Goal: Answer question/provide support

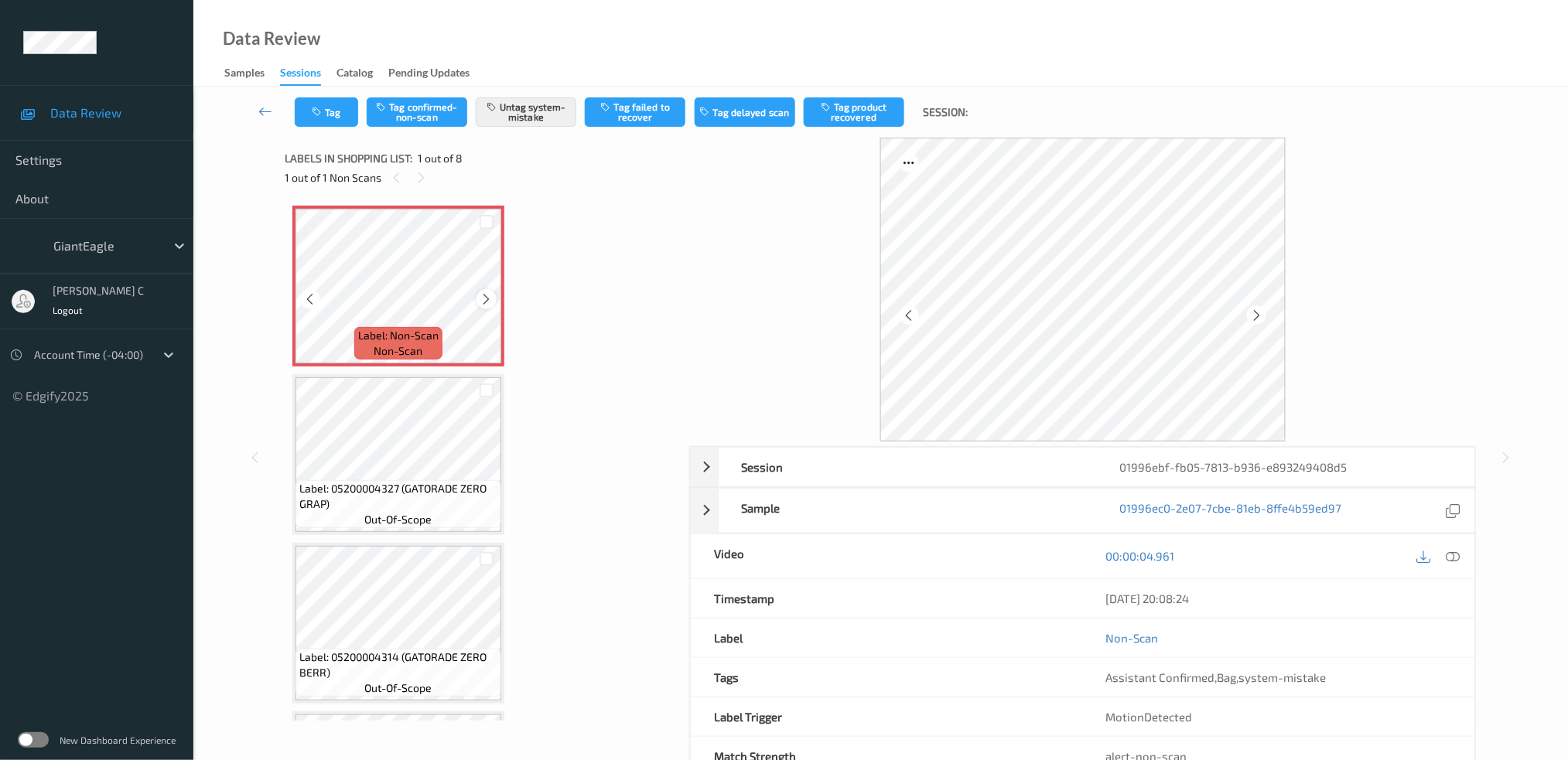
click at [485, 300] on icon at bounding box center [486, 300] width 13 height 14
click at [1457, 557] on icon at bounding box center [1452, 556] width 14 height 14
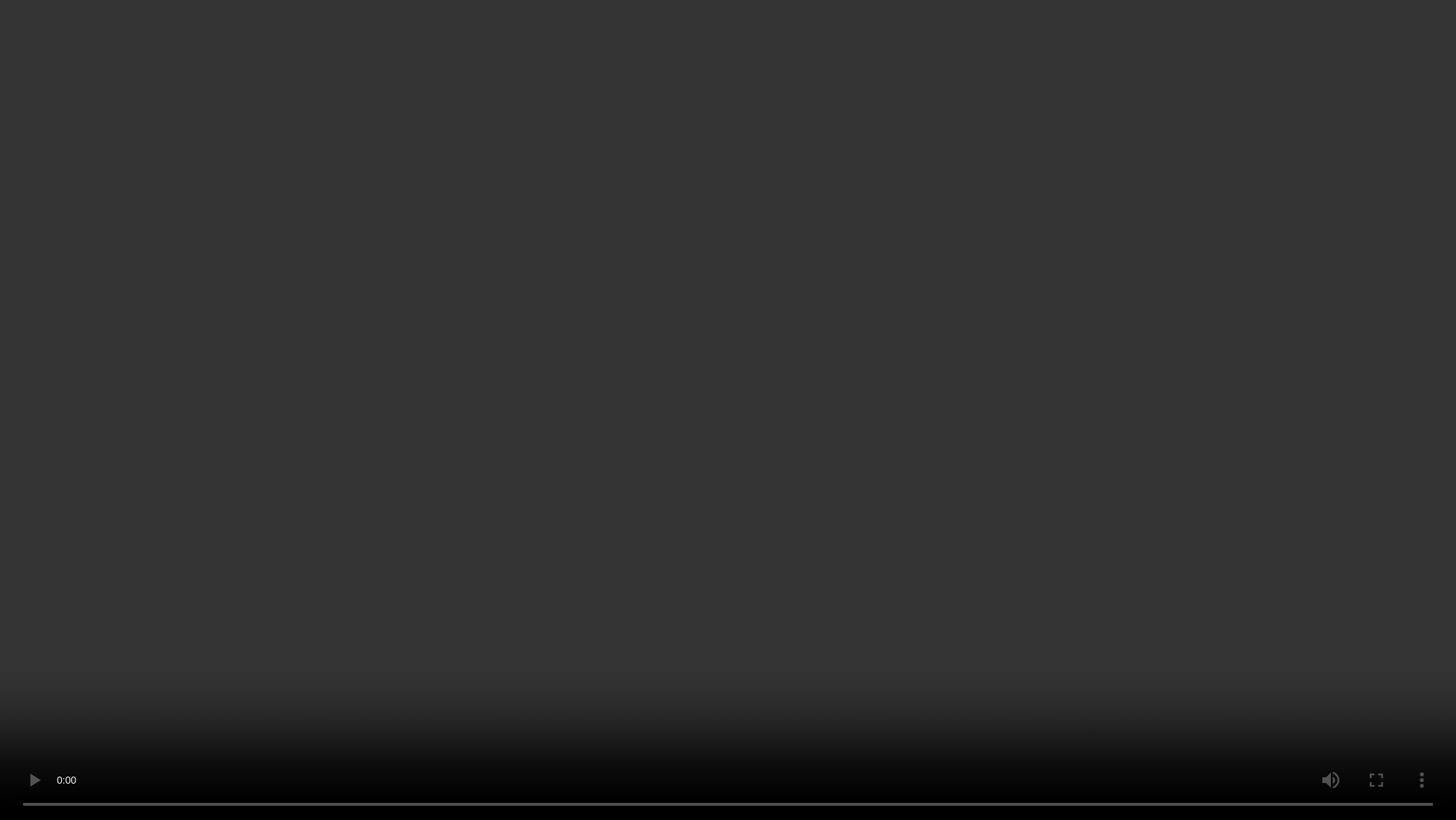
click at [715, 88] on video at bounding box center [728, 410] width 1456 height 820
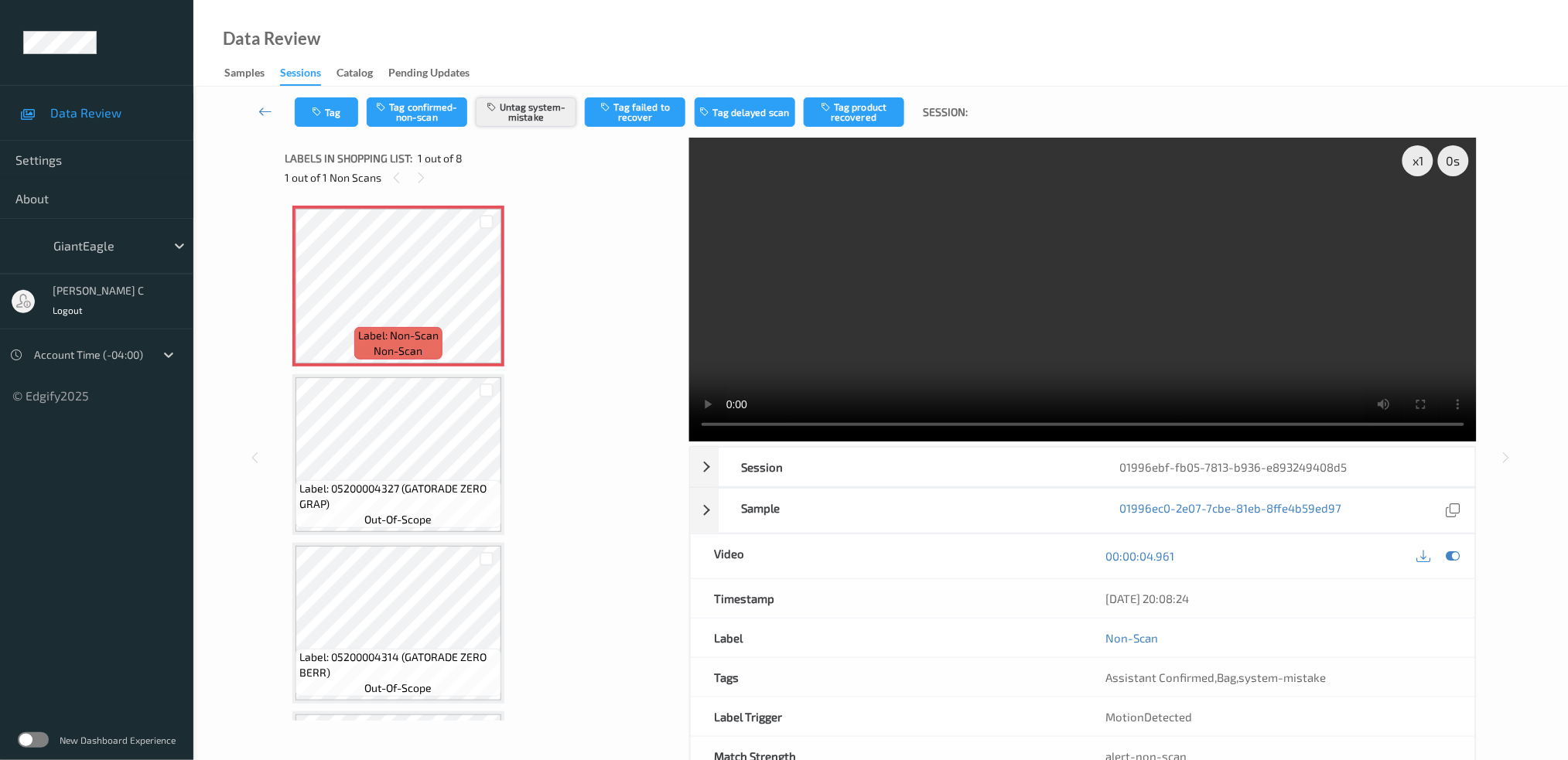
click at [537, 103] on button "Untag system-mistake" at bounding box center [526, 113] width 101 height 30
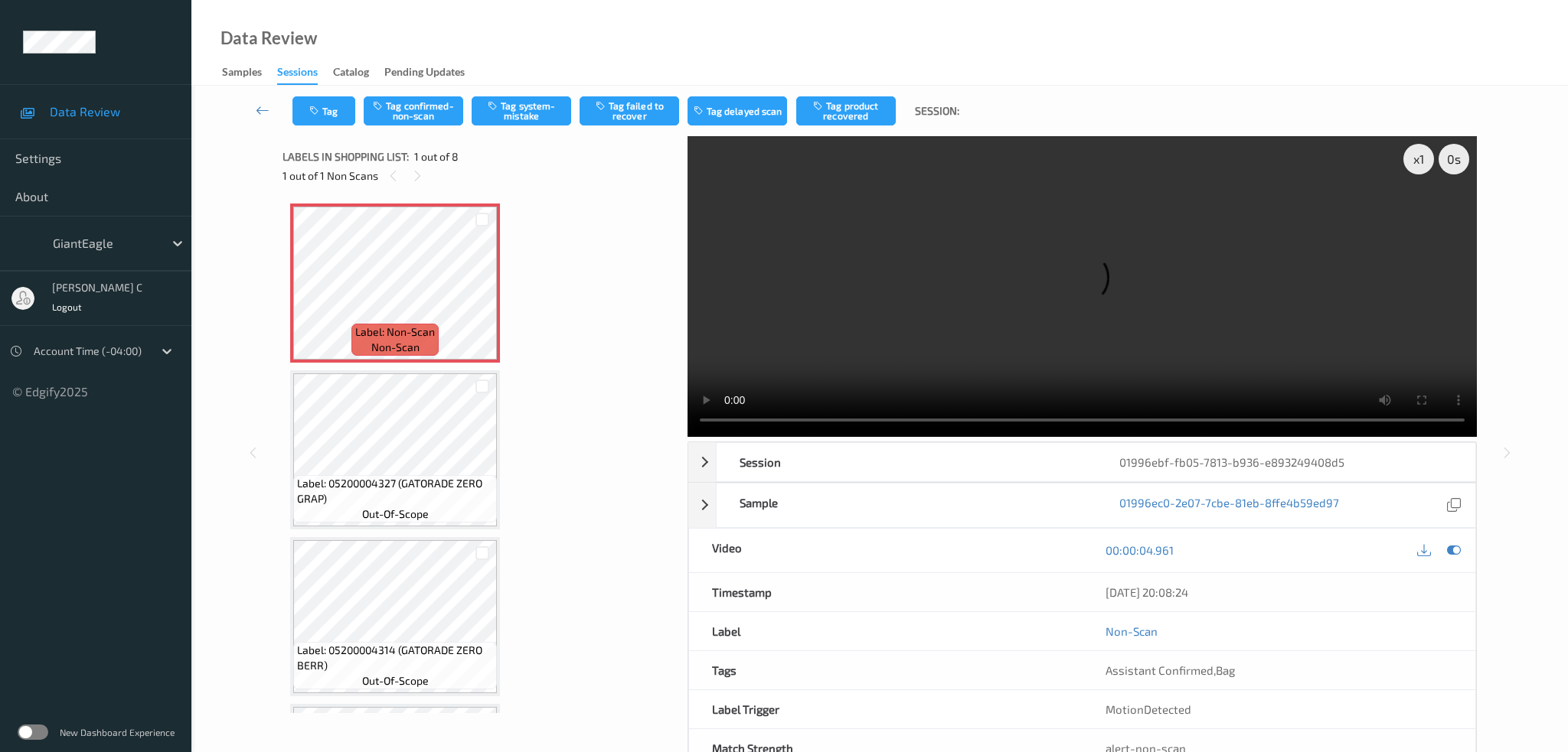
click at [316, 125] on div "Tag Tag confirmed-non-scan Tag system-mistake Tag failed to recover Tag delayed…" at bounding box center [880, 110] width 1314 height 50
click at [312, 117] on button "Tag" at bounding box center [324, 111] width 63 height 30
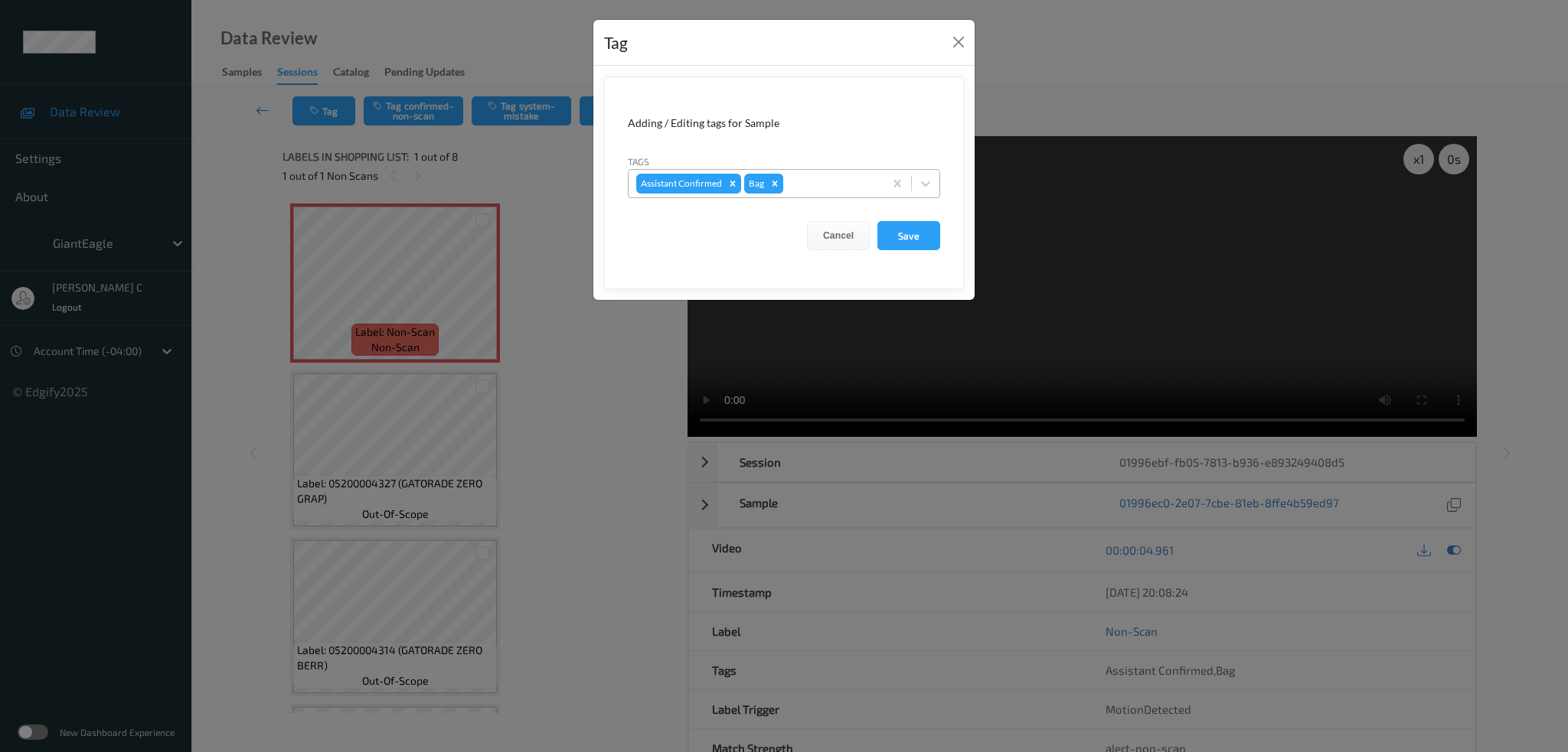
click at [775, 178] on icon "Remove Bag" at bounding box center [774, 183] width 11 height 11
click at [906, 235] on button "Save" at bounding box center [909, 236] width 63 height 30
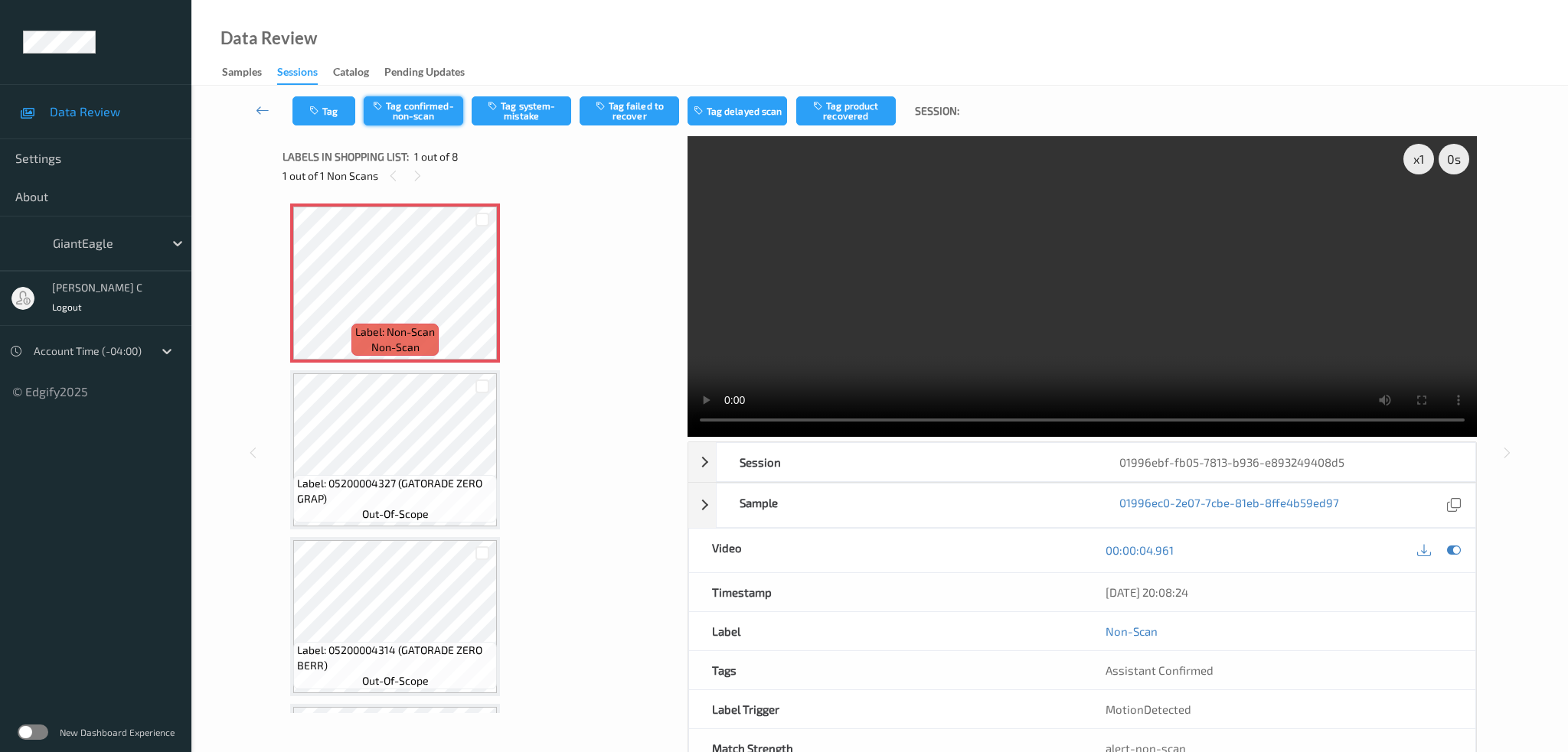
click at [432, 108] on button "Tag confirmed-non-scan" at bounding box center [413, 111] width 100 height 30
click at [1452, 543] on icon at bounding box center [1455, 550] width 14 height 14
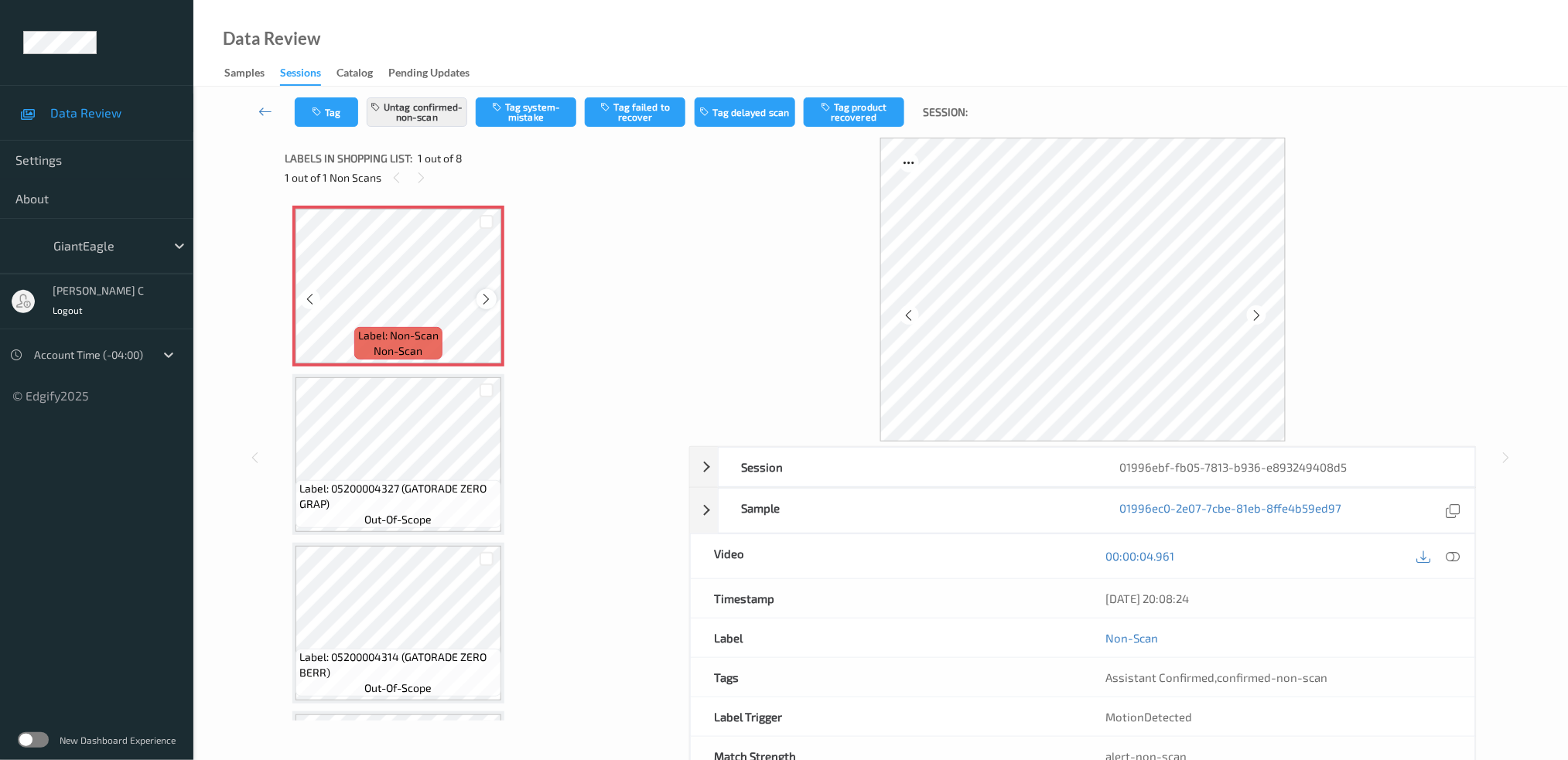
click at [492, 296] on div at bounding box center [485, 298] width 19 height 19
click at [868, 110] on button "Tag product recovered" at bounding box center [854, 113] width 101 height 30
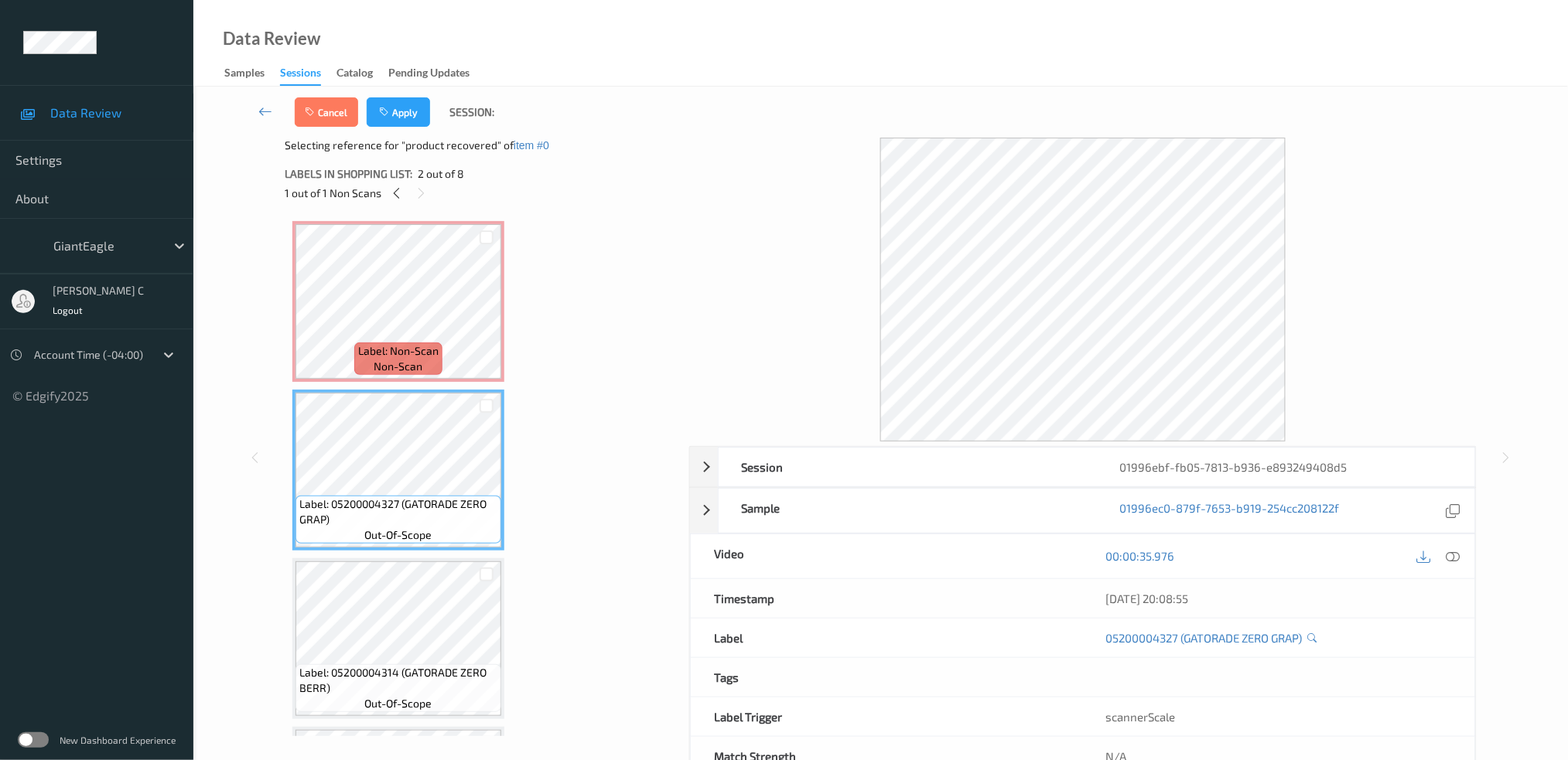
click at [441, 531] on div "Label: 05200004327 (GATORADE ZERO GRAP) out-of-scope" at bounding box center [398, 520] width 206 height 48
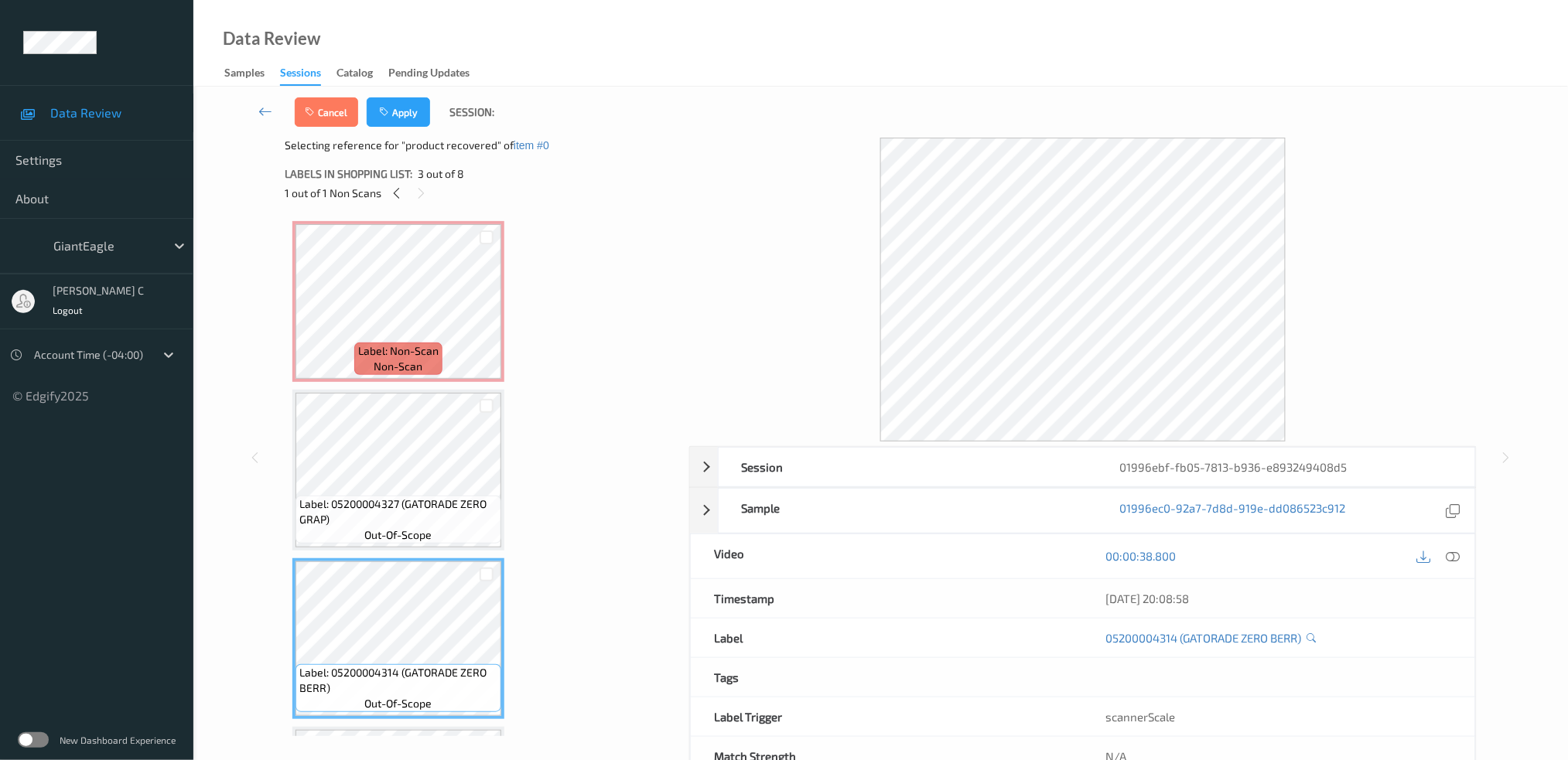
click at [376, 130] on div "Cancel Apply Session:" at bounding box center [881, 112] width 1311 height 51
click at [379, 116] on icon "button" at bounding box center [385, 112] width 13 height 11
